Goal: Check status: Check status

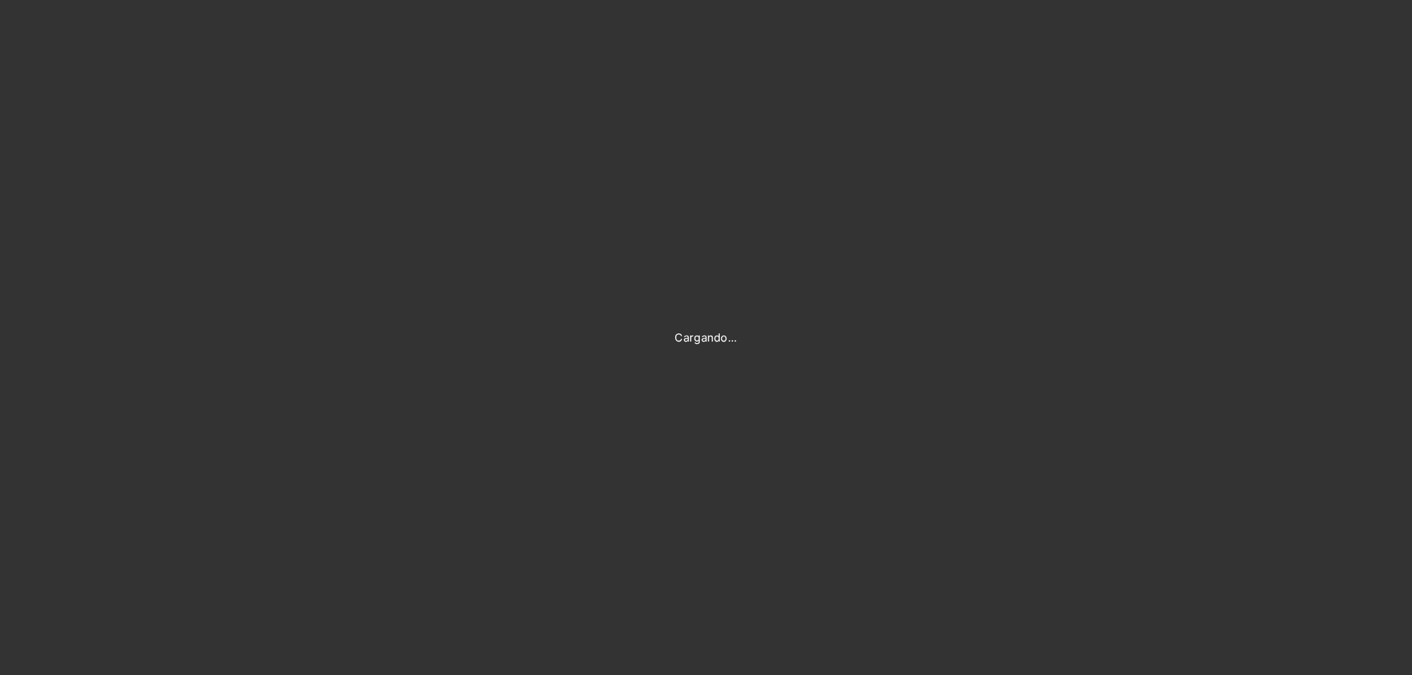
type input "[PERSON_NAME][EMAIL_ADDRESS][DOMAIN_NAME]"
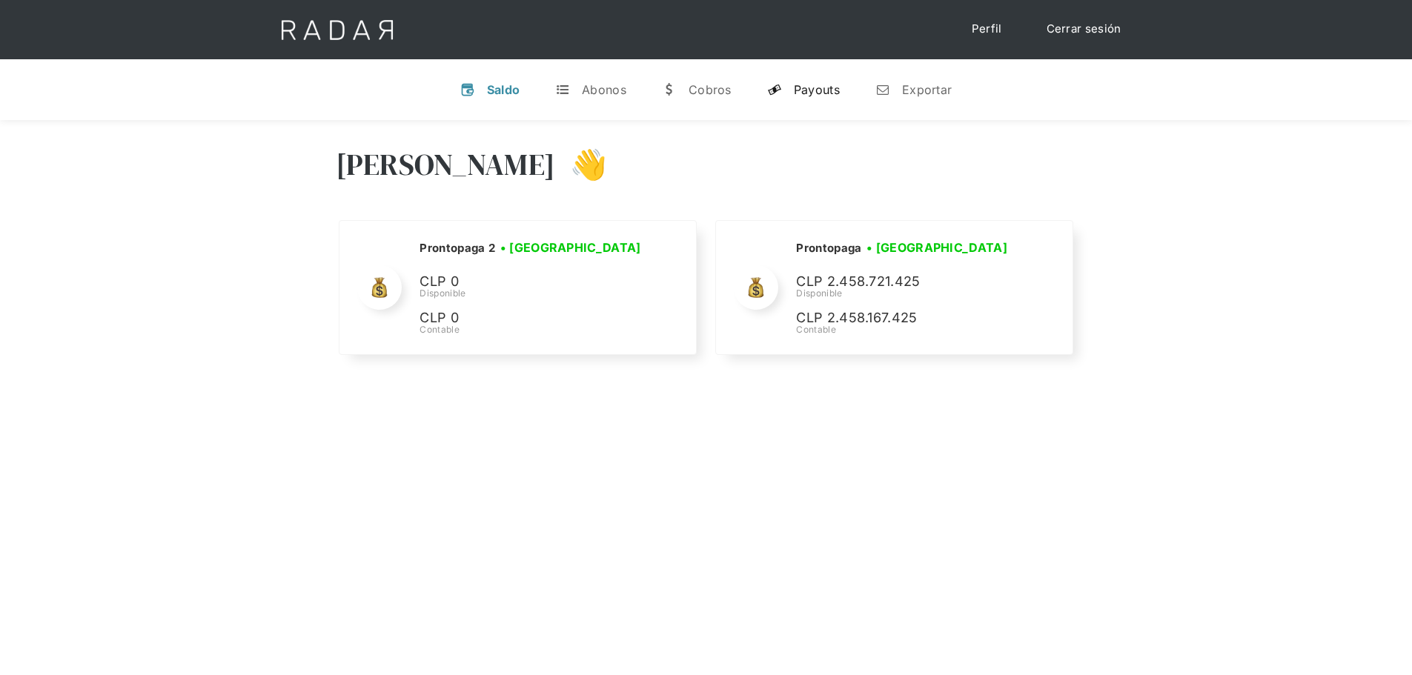
click at [803, 80] on link "y Payouts" at bounding box center [803, 89] width 96 height 39
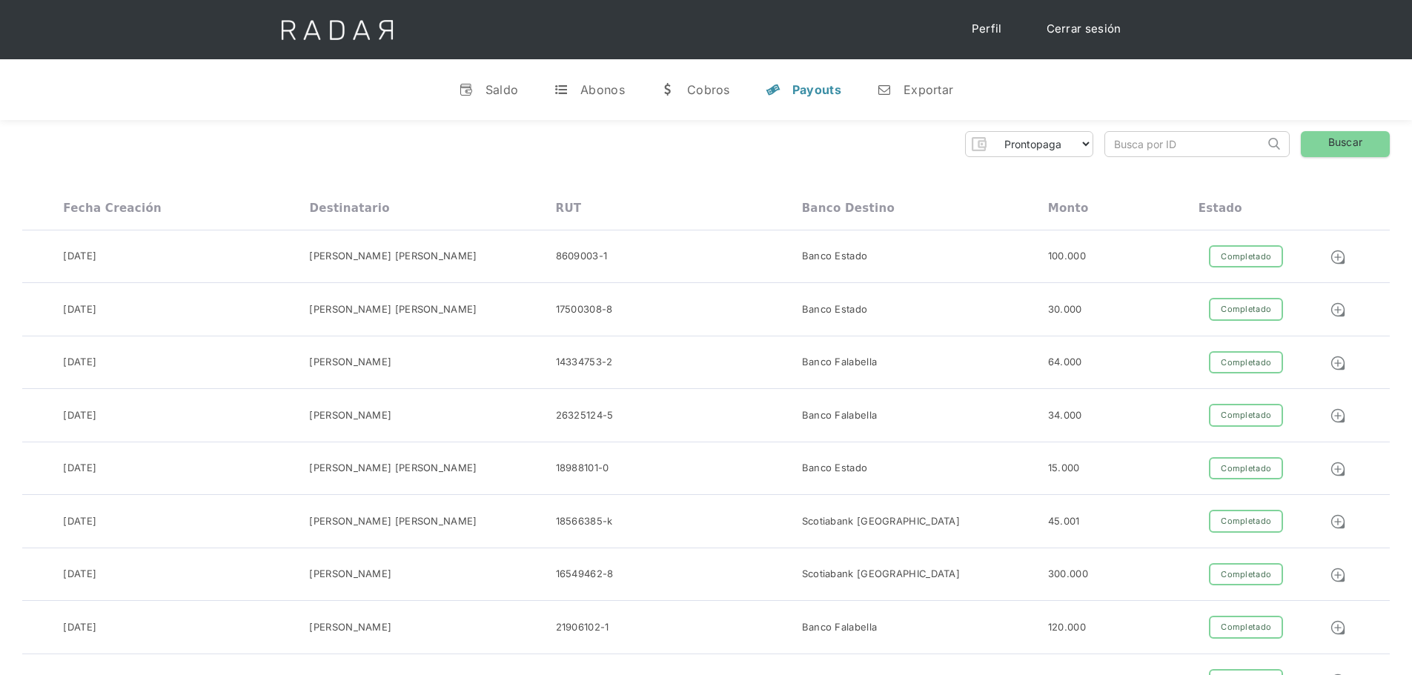
click at [1118, 147] on input "search" at bounding box center [1184, 144] width 159 height 24
paste input "1f6e288b-74ea-4895-b66d-6424fefbc5a8"
type input "1f6e288b-74ea-4895-b66d-6424fefbc5a8"
click at [1329, 147] on link "Buscar" at bounding box center [1345, 144] width 89 height 26
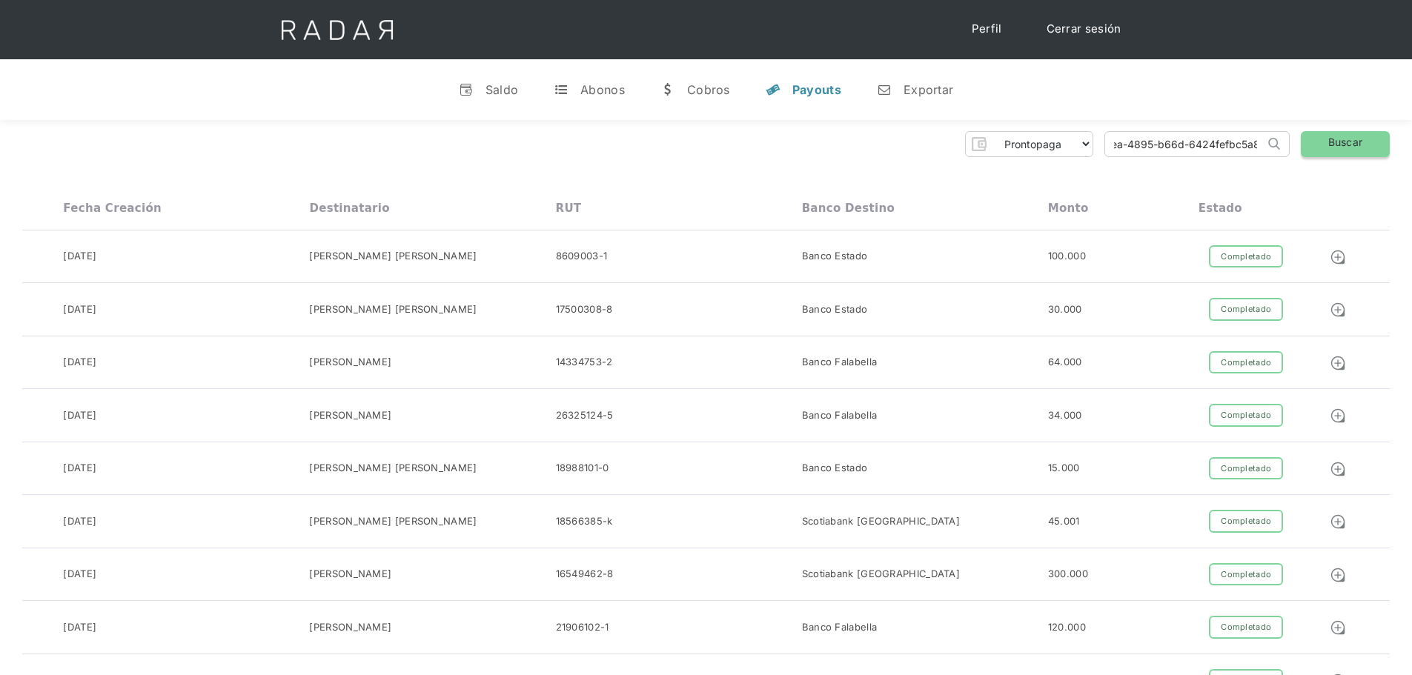
scroll to position [0, 0]
